Goal: Transaction & Acquisition: Purchase product/service

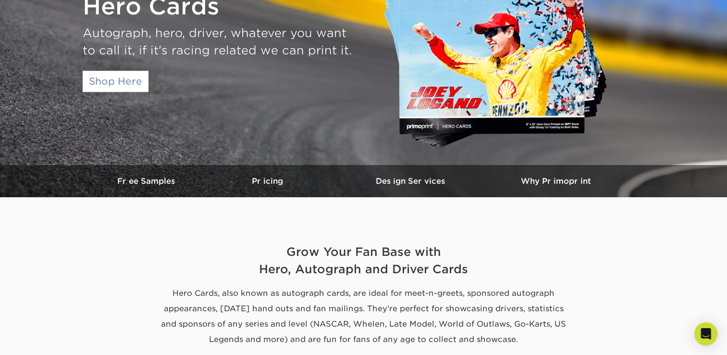
scroll to position [144, 0]
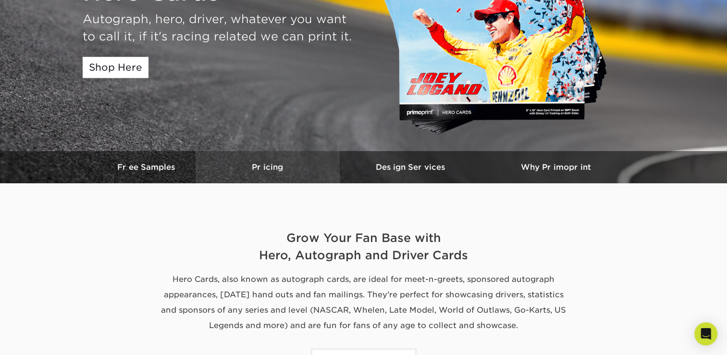
click at [243, 169] on h3 "Pricing" at bounding box center [268, 166] width 144 height 9
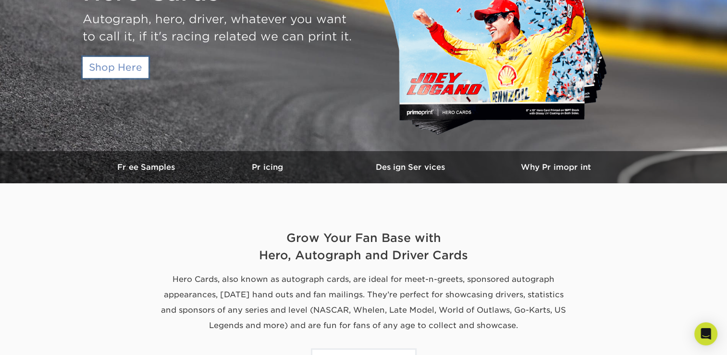
click at [119, 72] on link "Shop Here" at bounding box center [116, 67] width 66 height 21
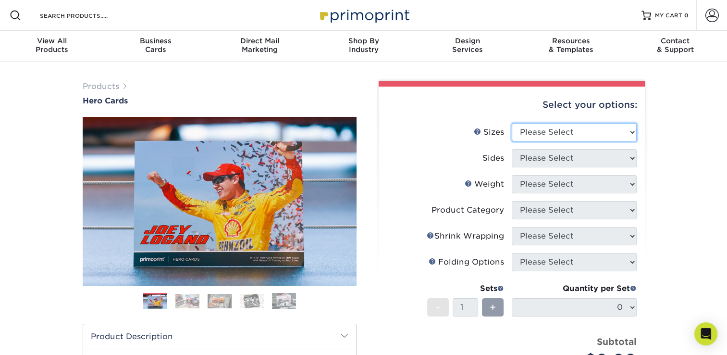
click at [569, 131] on select "Please Select 1.5" x 7" 4" x 6" 5" x 7" 6" x 8" 6" x 8.5" 6" x 9" 7" x 8.5" 7.5…" at bounding box center [574, 132] width 125 height 18
click at [512, 123] on select "Please Select 1.5" x 7" 4" x 6" 5" x 7" 6" x 8" 6" x 8.5" 6" x 9" 7" x 8.5" 7.5…" at bounding box center [574, 132] width 125 height 18
click at [591, 128] on select "Please Select 1.5" x 7" 4" x 6" 5" x 7" 6" x 8" 6" x 8.5" 6" x 9" 7" x 8.5" 7.5…" at bounding box center [574, 132] width 125 height 18
click at [512, 123] on select "Please Select 1.5" x 7" 4" x 6" 5" x 7" 6" x 8" 6" x 8.5" 6" x 9" 7" x 8.5" 7.5…" at bounding box center [574, 132] width 125 height 18
click at [587, 128] on select "Please Select 1.5" x 7" 4" x 6" 5" x 7" 6" x 8" 6" x 8.5" 6" x 9" 7" x 8.5" 7.5…" at bounding box center [574, 132] width 125 height 18
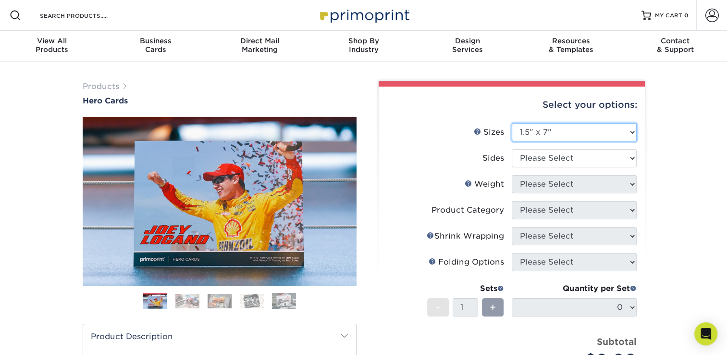
select select "4.00x6.00"
click at [512, 123] on select "Please Select 1.5" x 7" 4" x 6" 5" x 7" 6" x 8" 6" x 8.5" 6" x 9" 7" x 8.5" 7.5…" at bounding box center [574, 132] width 125 height 18
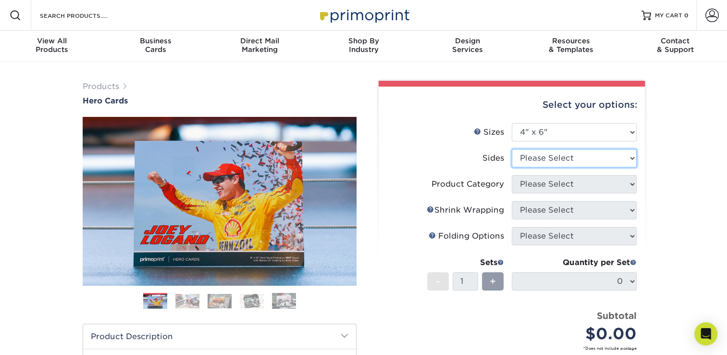
click at [567, 161] on select "Please Select Print Both Sides Print Front Only" at bounding box center [574, 158] width 125 height 18
select select "13abbda7-1d64-4f25-8bb2-c179b224825d"
click at [512, 149] on select "Please Select Print Both Sides Print Front Only" at bounding box center [574, 158] width 125 height 18
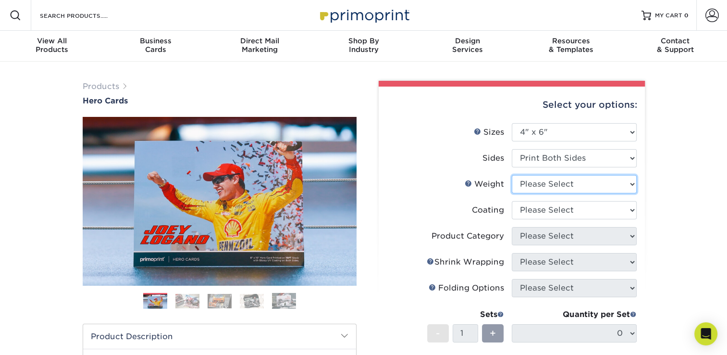
click at [557, 184] on select "Please Select 14PT 100LB 16PT" at bounding box center [574, 184] width 125 height 18
click at [456, 190] on label "Weight Help Weight" at bounding box center [449, 184] width 125 height 18
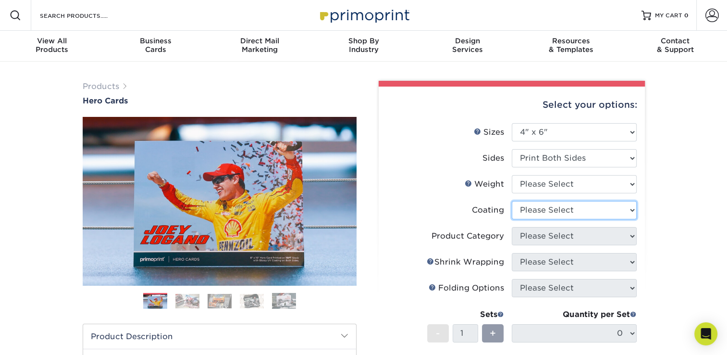
click at [527, 210] on select at bounding box center [574, 210] width 125 height 18
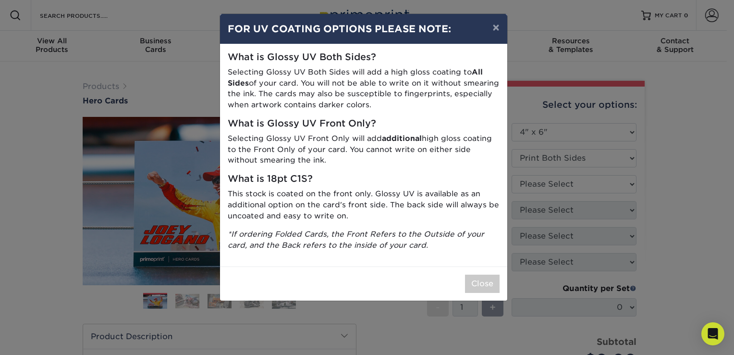
click at [348, 186] on div "What is Glossy UV Both Sides? Selecting Glossy UV Both Sides will add a high gl…" at bounding box center [363, 155] width 287 height 222
click at [482, 290] on button "Close" at bounding box center [482, 283] width 35 height 18
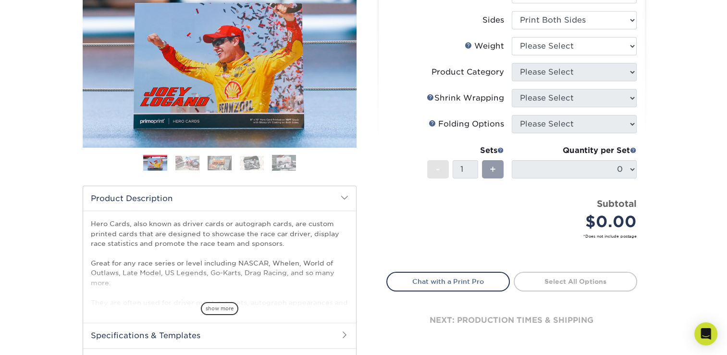
scroll to position [144, 0]
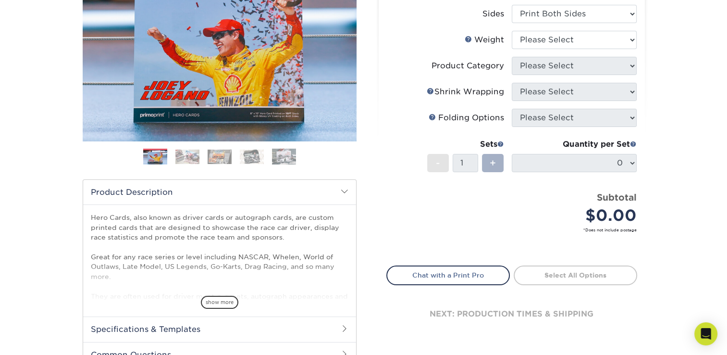
click at [492, 165] on span "+" at bounding box center [493, 163] width 6 height 14
click at [497, 166] on div "+" at bounding box center [493, 163] width 22 height 18
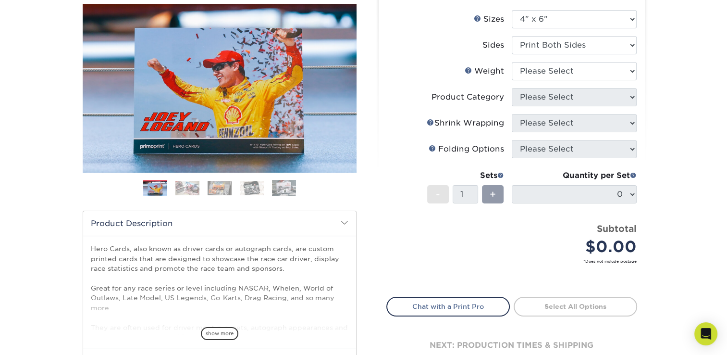
scroll to position [96, 0]
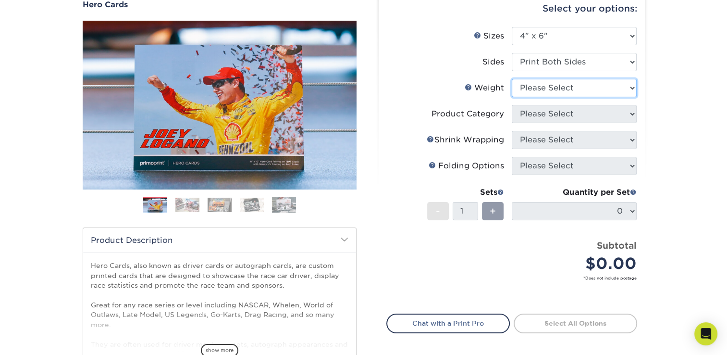
click at [549, 88] on select "Please Select 14PT 100LB 16PT" at bounding box center [574, 88] width 125 height 18
select select "14PT"
click at [512, 79] on select "Please Select 14PT 100LB 16PT" at bounding box center [574, 88] width 125 height 18
